Goal: Task Accomplishment & Management: Use online tool/utility

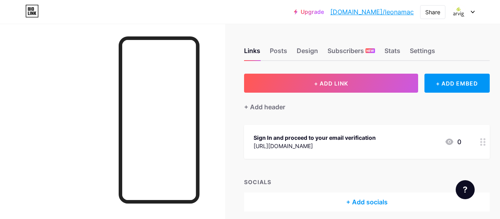
click at [473, 11] on icon at bounding box center [472, 12] width 4 height 3
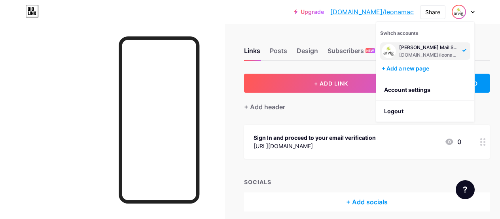
click at [411, 70] on div "+ Add a new page" at bounding box center [425, 68] width 89 height 8
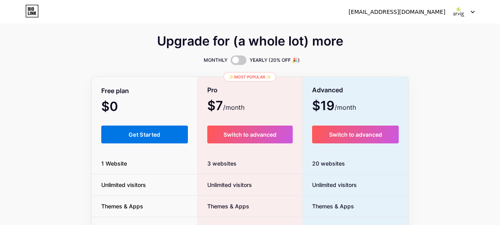
click at [145, 134] on span "Get Started" at bounding box center [144, 134] width 32 height 7
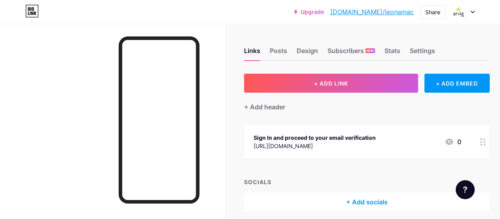
click at [473, 12] on icon at bounding box center [472, 12] width 3 height 2
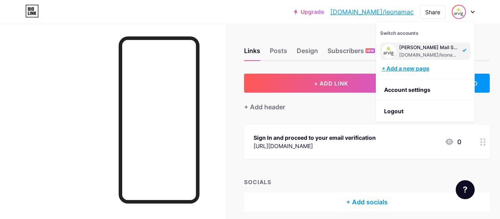
click at [401, 68] on div "+ Add a new page" at bounding box center [425, 68] width 89 height 8
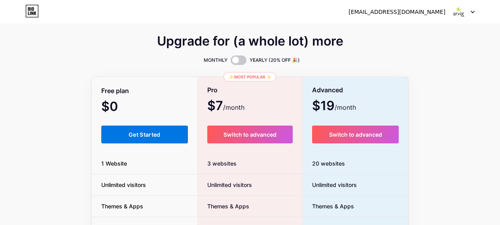
click at [134, 132] on span "Get Started" at bounding box center [144, 134] width 32 height 7
